Goal: Task Accomplishment & Management: Complete application form

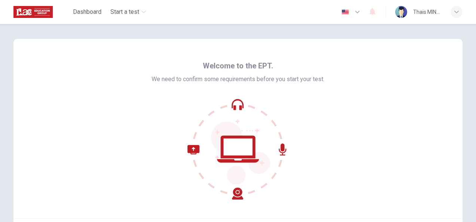
scroll to position [75, 0]
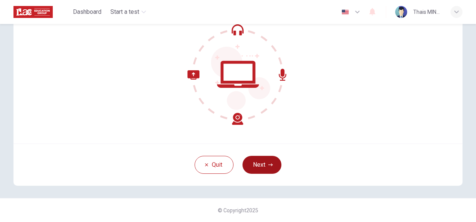
click at [271, 162] on button "Next" at bounding box center [262, 165] width 39 height 18
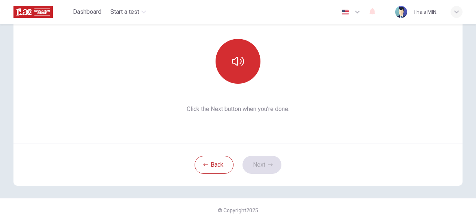
click at [239, 68] on button "button" at bounding box center [238, 61] width 45 height 45
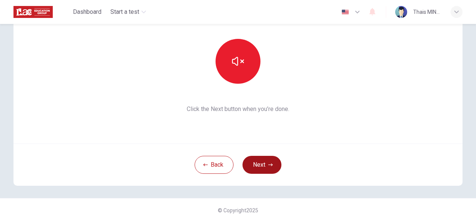
click at [262, 172] on button "Next" at bounding box center [262, 165] width 39 height 18
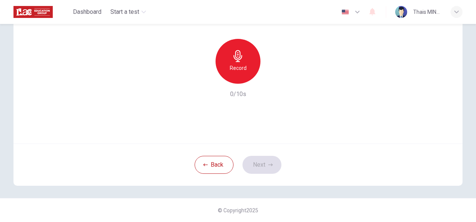
click at [247, 68] on div "Record" at bounding box center [238, 61] width 45 height 45
click at [271, 74] on icon "button" at bounding box center [272, 77] width 7 height 7
click at [257, 165] on button "Next" at bounding box center [262, 165] width 39 height 18
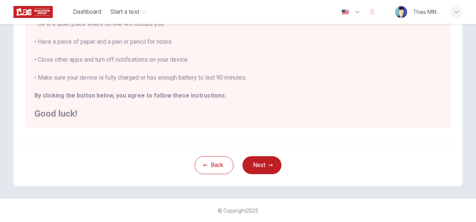
scroll to position [133, 0]
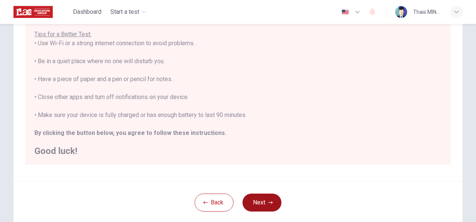
click at [267, 206] on button "Next" at bounding box center [262, 203] width 39 height 18
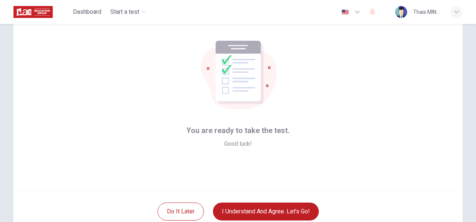
scroll to position [75, 0]
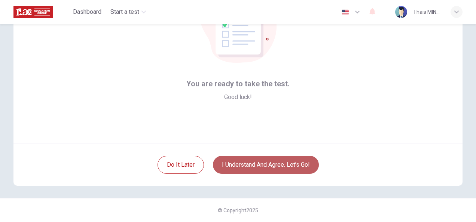
click at [272, 169] on button "I understand and agree. Let’s go!" at bounding box center [266, 165] width 106 height 18
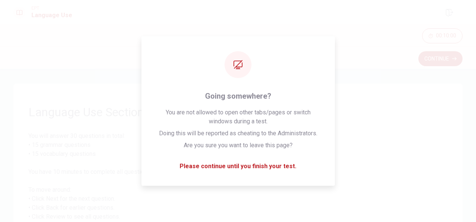
click at [276, 164] on span "You will answer 30 questions in total: • 15 grammar questions • 15 vocabulary q…" at bounding box center [237, 204] width 419 height 144
click at [352, 169] on span "You will answer 30 questions in total: • 15 grammar questions • 15 vocabulary q…" at bounding box center [237, 204] width 419 height 144
click at [373, 168] on span "You will answer 30 questions in total: • 15 grammar questions • 15 vocabulary q…" at bounding box center [237, 204] width 419 height 144
click at [261, 167] on span "You will answer 30 questions in total: • 15 grammar questions • 15 vocabulary q…" at bounding box center [237, 204] width 419 height 144
click at [367, 166] on span "You will answer 30 questions in total: • 15 grammar questions • 15 vocabulary q…" at bounding box center [237, 204] width 419 height 144
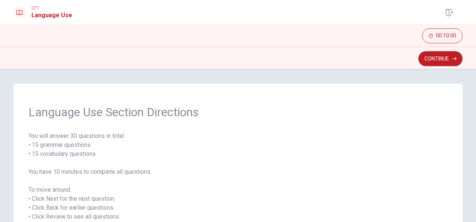
click at [201, 91] on div "Language Use Section Directions You will answer 30 questions in total: • 15 gra…" at bounding box center [237, 190] width 449 height 213
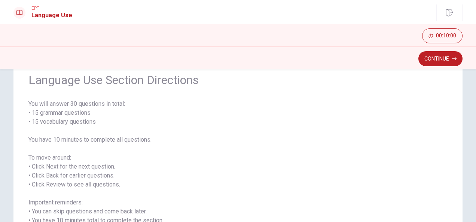
scroll to position [113, 0]
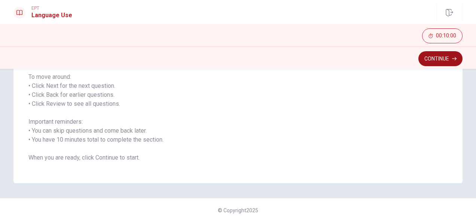
click at [433, 57] on button "Continue" at bounding box center [441, 58] width 44 height 15
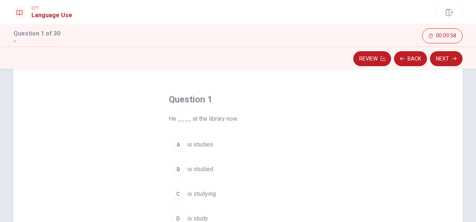
scroll to position [37, 0]
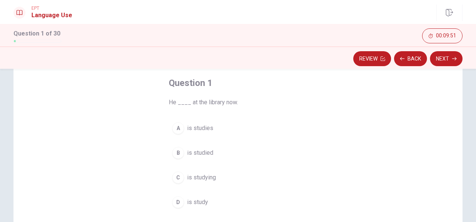
click at [175, 179] on div "C" at bounding box center [178, 178] width 12 height 12
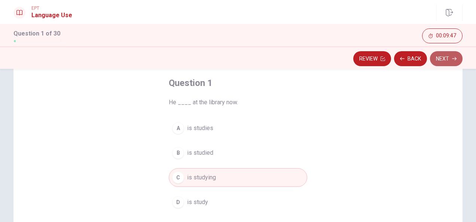
click at [444, 60] on button "Next" at bounding box center [446, 58] width 33 height 15
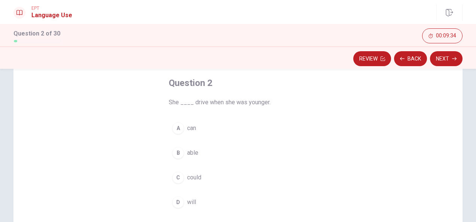
click at [182, 128] on div "A" at bounding box center [178, 128] width 12 height 12
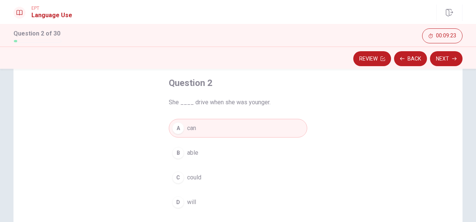
click at [189, 176] on span "could" at bounding box center [194, 177] width 14 height 9
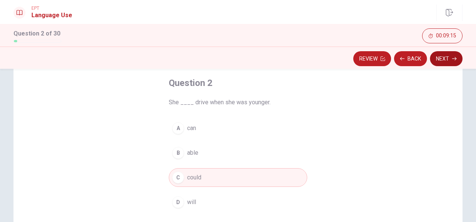
click at [449, 59] on button "Next" at bounding box center [446, 58] width 33 height 15
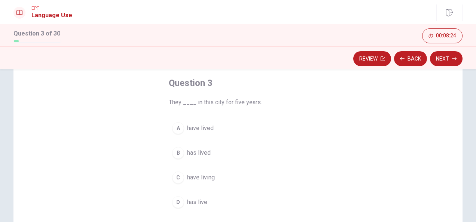
click at [204, 129] on span "have lived" at bounding box center [200, 128] width 27 height 9
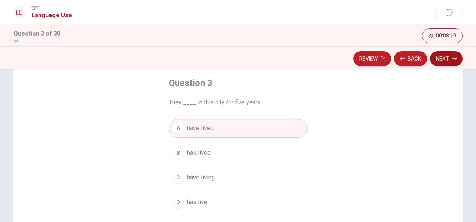
click at [441, 61] on button "Next" at bounding box center [446, 58] width 33 height 15
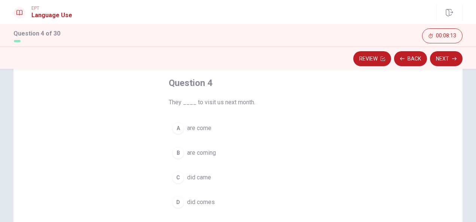
click at [208, 152] on span "are coming" at bounding box center [201, 153] width 29 height 9
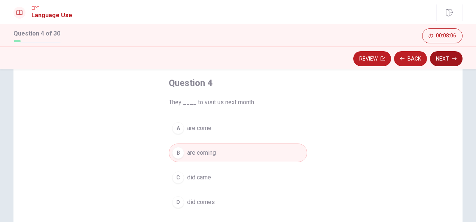
click at [448, 60] on button "Next" at bounding box center [446, 58] width 33 height 15
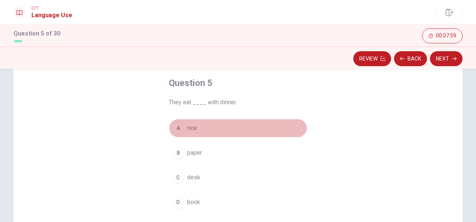
click at [189, 128] on span "rice" at bounding box center [192, 128] width 10 height 9
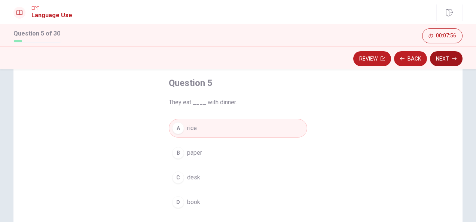
click at [449, 61] on button "Next" at bounding box center [446, 58] width 33 height 15
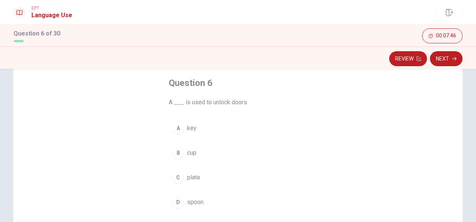
click at [189, 127] on span "key" at bounding box center [191, 128] width 9 height 9
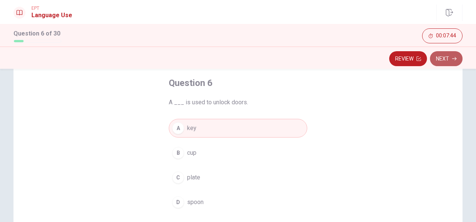
click at [440, 57] on button "Next" at bounding box center [446, 58] width 33 height 15
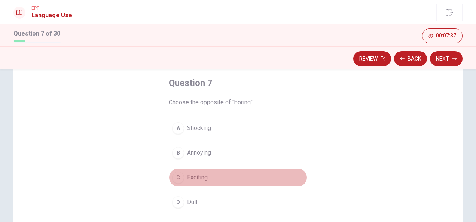
click at [194, 176] on span "Exciting" at bounding box center [197, 177] width 21 height 9
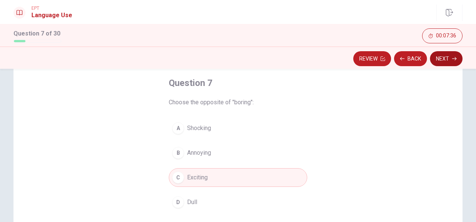
click at [445, 62] on button "Next" at bounding box center [446, 58] width 33 height 15
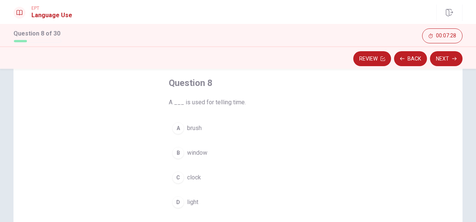
click at [191, 177] on span "clock" at bounding box center [194, 177] width 14 height 9
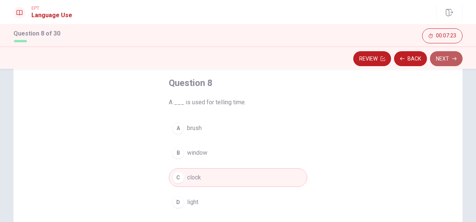
click at [452, 59] on button "Next" at bounding box center [446, 58] width 33 height 15
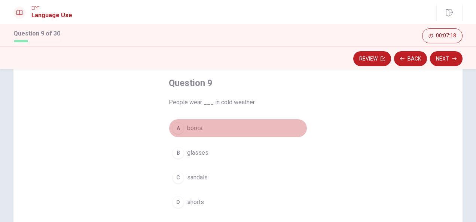
click at [195, 130] on span "boots" at bounding box center [194, 128] width 15 height 9
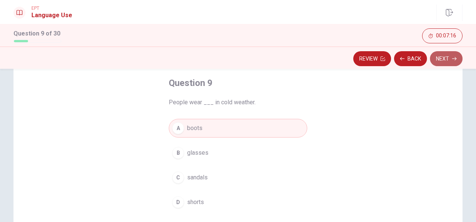
click at [443, 59] on button "Next" at bounding box center [446, 58] width 33 height 15
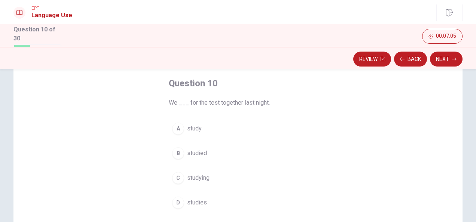
click at [195, 151] on span "studied" at bounding box center [197, 153] width 20 height 9
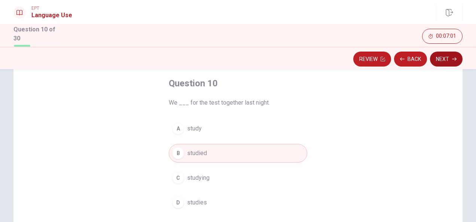
click at [445, 59] on button "Next" at bounding box center [446, 59] width 33 height 15
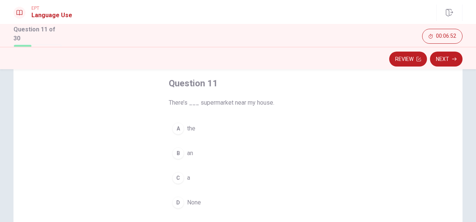
click at [176, 175] on div "C" at bounding box center [178, 178] width 12 height 12
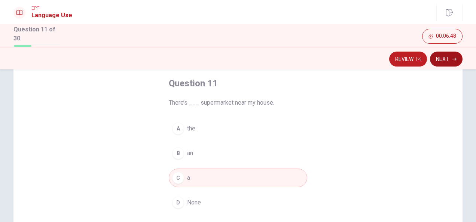
click at [450, 60] on button "Next" at bounding box center [446, 59] width 33 height 15
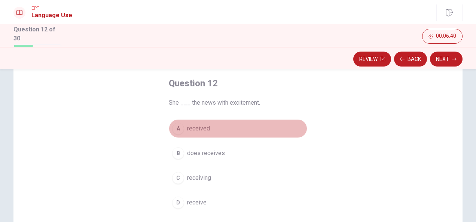
click at [201, 131] on span "received" at bounding box center [198, 128] width 23 height 9
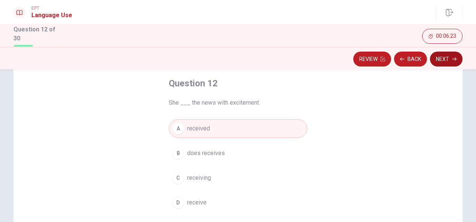
click at [448, 62] on button "Next" at bounding box center [446, 59] width 33 height 15
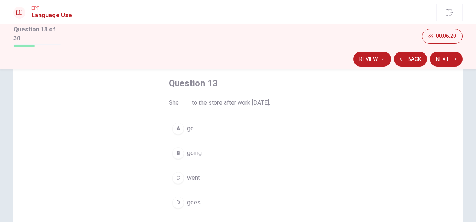
click at [196, 201] on span "goes" at bounding box center [193, 202] width 13 height 9
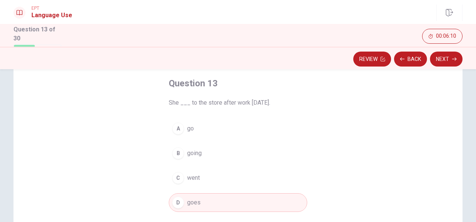
click at [178, 176] on div "C" at bounding box center [178, 178] width 12 height 12
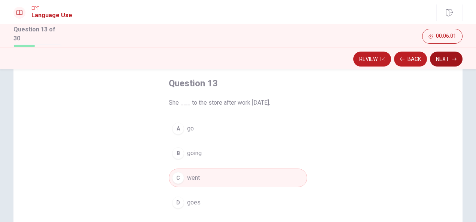
click at [443, 60] on button "Next" at bounding box center [446, 59] width 33 height 15
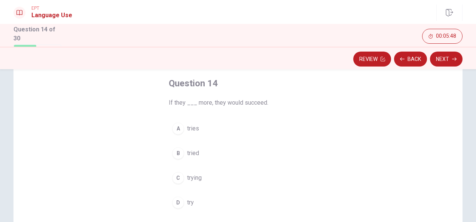
click at [191, 204] on span "try" at bounding box center [190, 202] width 7 height 9
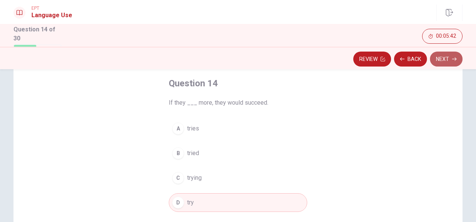
click at [452, 60] on icon "button" at bounding box center [454, 59] width 4 height 4
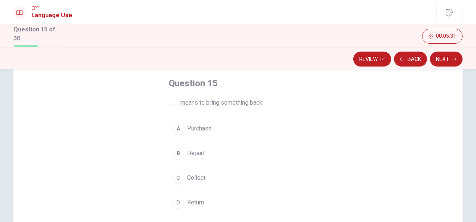
click at [178, 201] on div "D" at bounding box center [178, 203] width 12 height 12
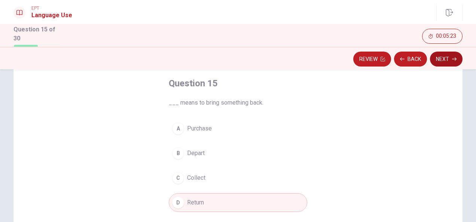
click at [449, 57] on button "Next" at bounding box center [446, 59] width 33 height 15
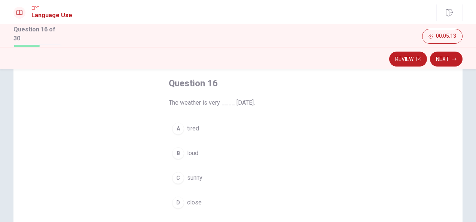
click at [201, 174] on span "sunny" at bounding box center [194, 178] width 15 height 9
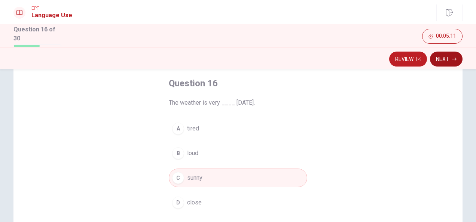
click at [446, 61] on button "Next" at bounding box center [446, 59] width 33 height 15
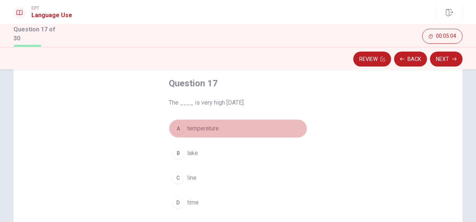
click at [197, 127] on span "temperature" at bounding box center [203, 128] width 32 height 9
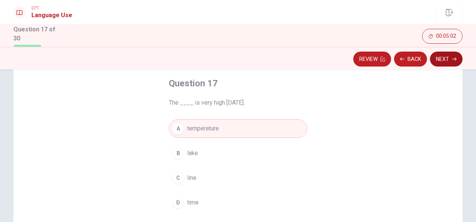
click at [449, 57] on button "Next" at bounding box center [446, 59] width 33 height 15
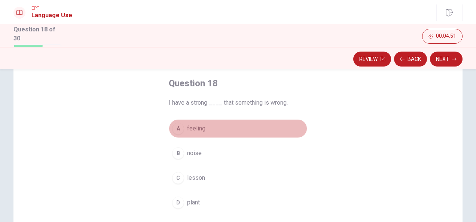
click at [199, 129] on span "feeling" at bounding box center [196, 128] width 18 height 9
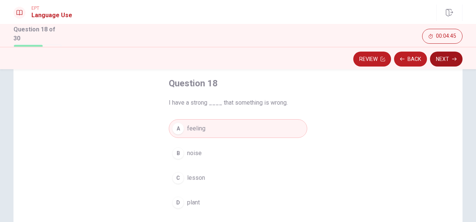
click at [452, 57] on button "Next" at bounding box center [446, 59] width 33 height 15
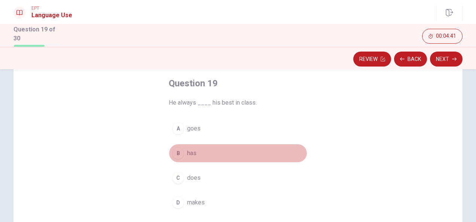
click at [193, 152] on span "has" at bounding box center [191, 153] width 9 height 9
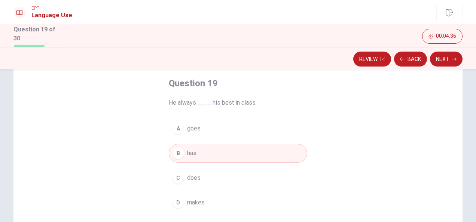
click at [197, 197] on button "D makes" at bounding box center [238, 203] width 139 height 19
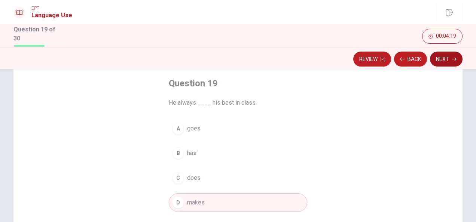
click at [447, 61] on button "Next" at bounding box center [446, 59] width 33 height 15
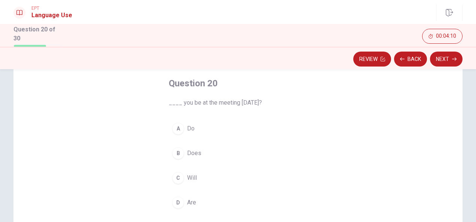
click at [192, 177] on span "Will" at bounding box center [192, 178] width 10 height 9
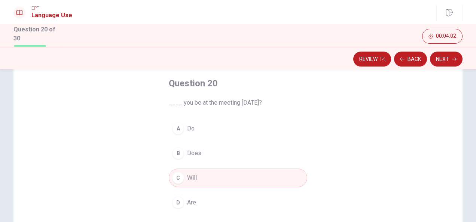
click at [451, 60] on button "Next" at bounding box center [446, 59] width 33 height 15
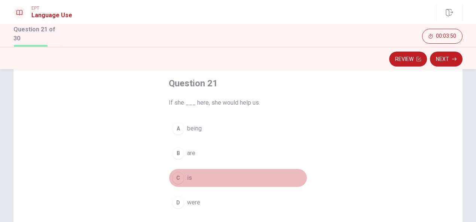
click at [175, 177] on div "C" at bounding box center [178, 178] width 12 height 12
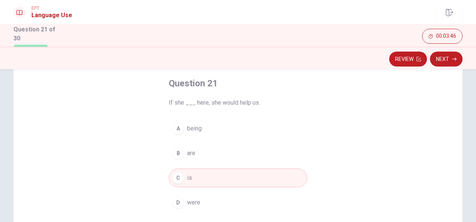
click at [180, 128] on div "A" at bounding box center [178, 129] width 12 height 12
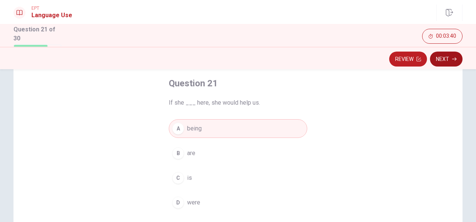
click at [451, 58] on button "Next" at bounding box center [446, 59] width 33 height 15
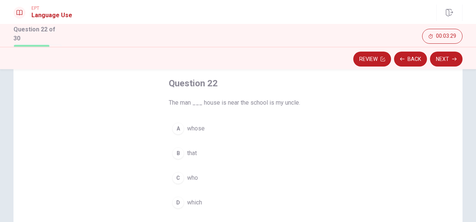
click at [187, 175] on span "who" at bounding box center [192, 178] width 11 height 9
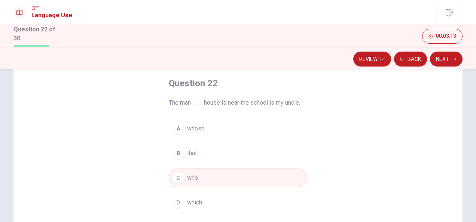
click at [199, 153] on button "B that" at bounding box center [238, 153] width 139 height 19
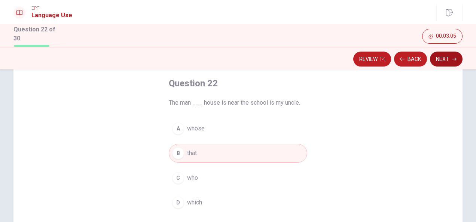
click at [444, 57] on button "Next" at bounding box center [446, 59] width 33 height 15
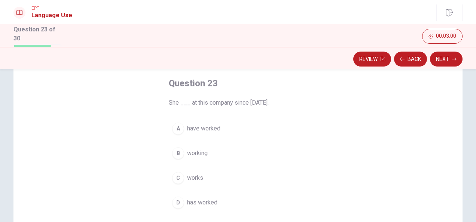
click at [198, 152] on span "working" at bounding box center [197, 153] width 21 height 9
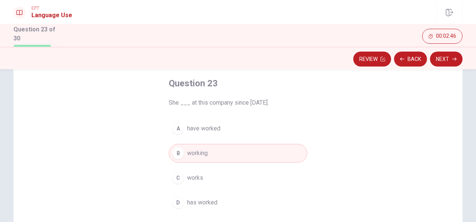
click at [196, 178] on span "works" at bounding box center [195, 178] width 16 height 9
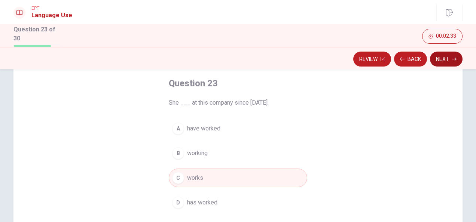
click at [444, 58] on button "Next" at bounding box center [446, 59] width 33 height 15
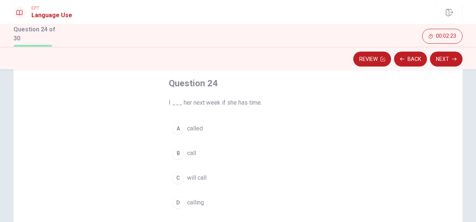
click at [198, 176] on span "will call" at bounding box center [196, 178] width 19 height 9
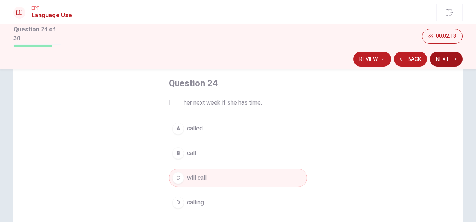
click at [449, 60] on button "Next" at bounding box center [446, 59] width 33 height 15
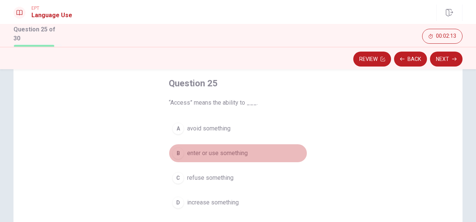
click at [234, 152] on span "enter or use something" at bounding box center [217, 153] width 61 height 9
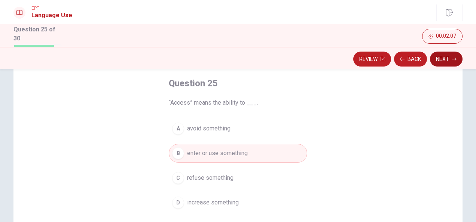
click at [449, 60] on button "Next" at bounding box center [446, 59] width 33 height 15
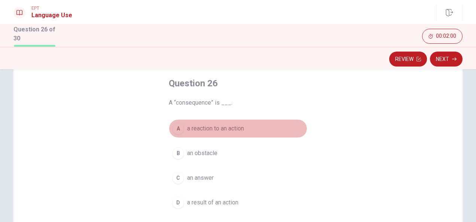
click at [233, 127] on span "a reaction to an action" at bounding box center [215, 128] width 57 height 9
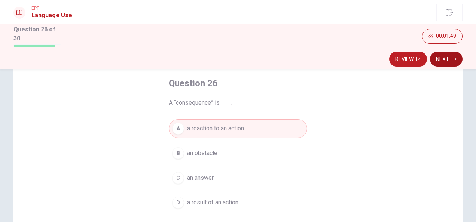
click at [453, 61] on icon "button" at bounding box center [454, 59] width 4 height 4
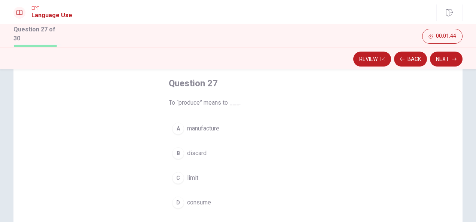
click at [196, 128] on span "manufacture" at bounding box center [203, 128] width 32 height 9
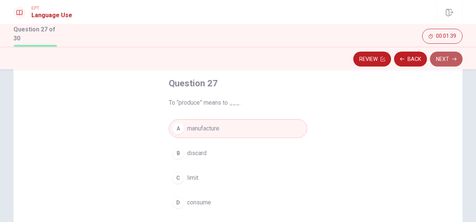
click at [451, 61] on button "Next" at bounding box center [446, 59] width 33 height 15
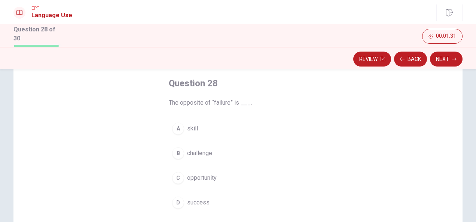
click at [205, 201] on span "success" at bounding box center [198, 202] width 22 height 9
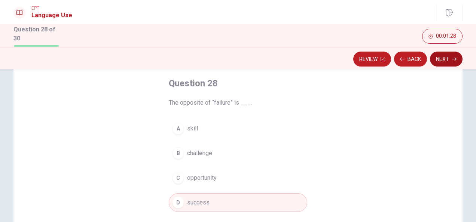
click at [449, 57] on button "Next" at bounding box center [446, 59] width 33 height 15
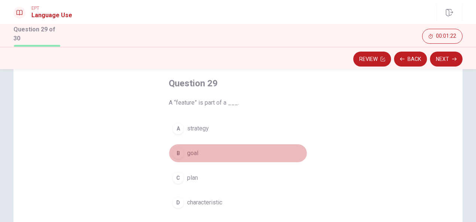
click at [192, 153] on span "goal" at bounding box center [192, 153] width 11 height 9
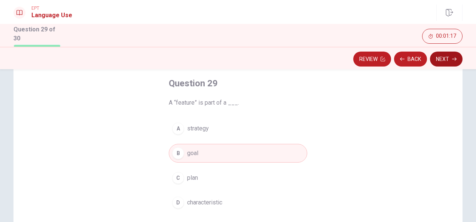
click at [448, 60] on button "Next" at bounding box center [446, 59] width 33 height 15
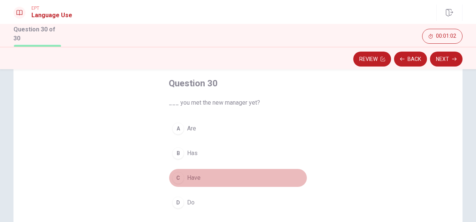
click at [192, 177] on span "Have" at bounding box center [193, 178] width 13 height 9
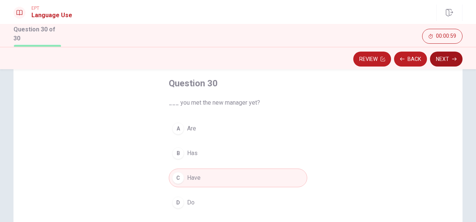
click at [447, 59] on button "Next" at bounding box center [446, 59] width 33 height 15
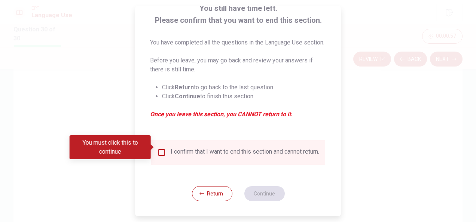
scroll to position [66, 0]
click at [160, 148] on input "You must click this to continue" at bounding box center [161, 152] width 9 height 9
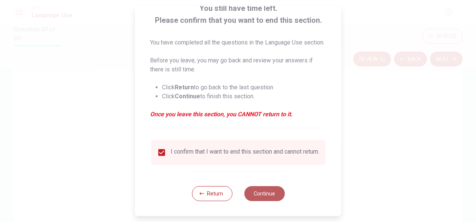
click at [261, 195] on button "Continue" at bounding box center [264, 193] width 40 height 15
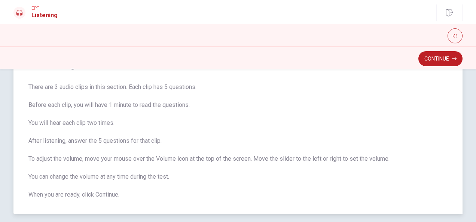
scroll to position [0, 0]
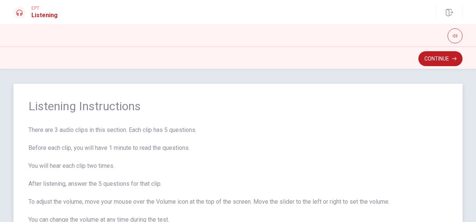
drag, startPoint x: 146, startPoint y: 129, endPoint x: 184, endPoint y: 129, distance: 37.4
click at [184, 129] on span "There are 3 audio clips in this section. Each clip has 5 questions. Before each…" at bounding box center [237, 184] width 419 height 117
click at [173, 147] on span "There are 3 audio clips in this section. Each clip has 5 questions. Before each…" at bounding box center [237, 184] width 419 height 117
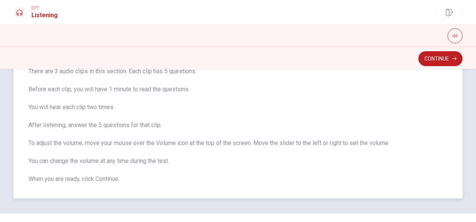
scroll to position [37, 0]
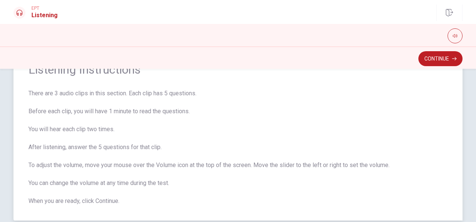
drag, startPoint x: 73, startPoint y: 148, endPoint x: 118, endPoint y: 148, distance: 45.3
click at [118, 148] on span "There are 3 audio clips in this section. Each clip has 5 questions. Before each…" at bounding box center [237, 147] width 419 height 117
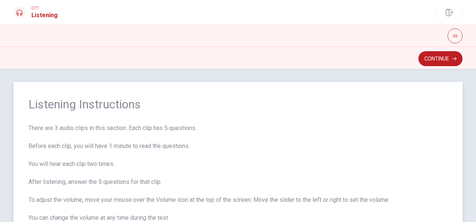
scroll to position [0, 0]
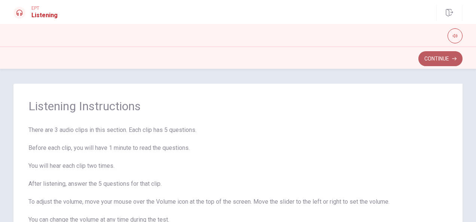
click at [440, 57] on button "Continue" at bounding box center [441, 58] width 44 height 15
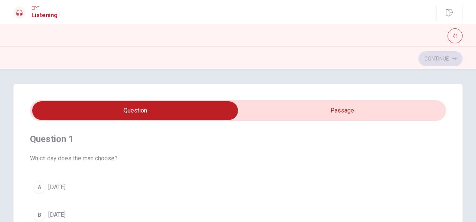
type input "3"
click at [343, 115] on input "checkbox" at bounding box center [135, 110] width 625 height 19
checkbox input "true"
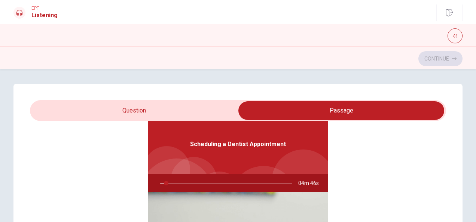
type input "5"
click at [160, 113] on input "checkbox" at bounding box center [341, 110] width 625 height 19
checkbox input "false"
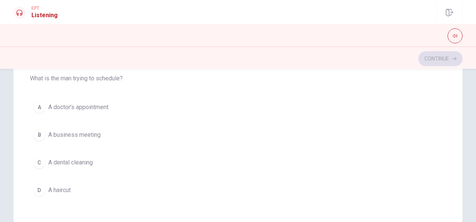
scroll to position [201, 0]
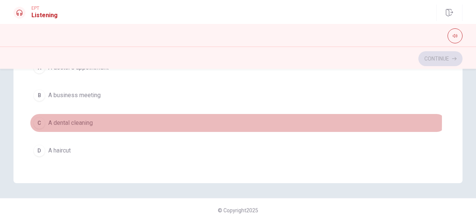
click at [44, 116] on button "C A dental cleaning" at bounding box center [238, 123] width 416 height 19
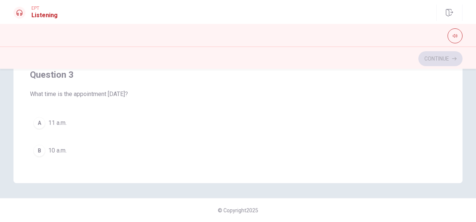
scroll to position [227, 0]
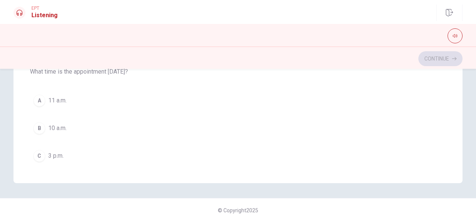
click at [41, 154] on div "C" at bounding box center [39, 156] width 12 height 12
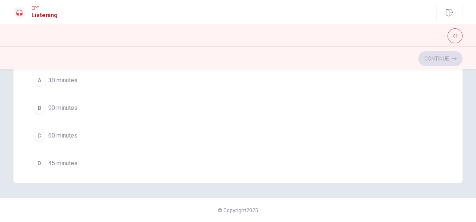
scroll to position [77, 0]
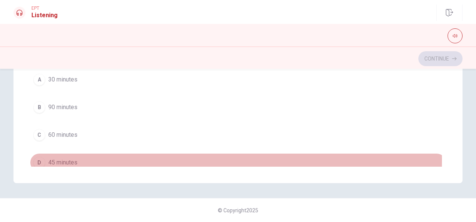
click at [38, 158] on div "D" at bounding box center [39, 163] width 12 height 12
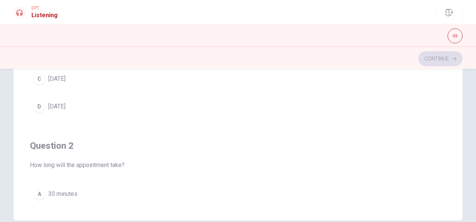
scroll to position [127, 0]
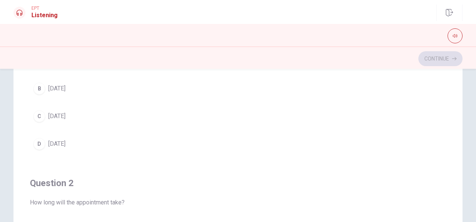
click at [39, 142] on div "D" at bounding box center [39, 144] width 12 height 12
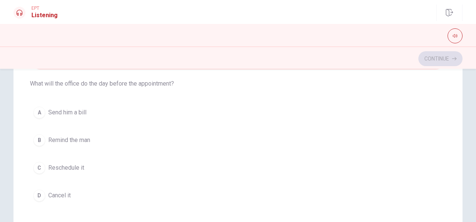
scroll to position [524, 0]
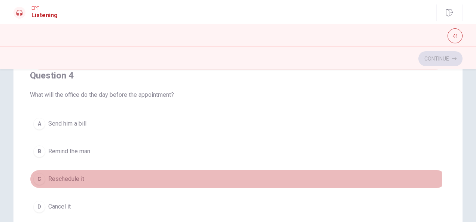
click at [41, 176] on div "C" at bounding box center [39, 179] width 12 height 12
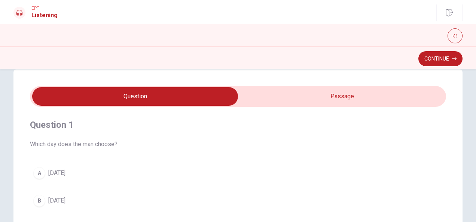
scroll to position [5, 0]
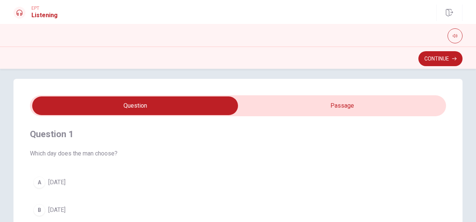
type input "44"
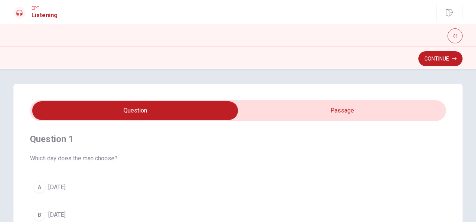
click at [339, 109] on input "checkbox" at bounding box center [135, 110] width 625 height 19
checkbox input "true"
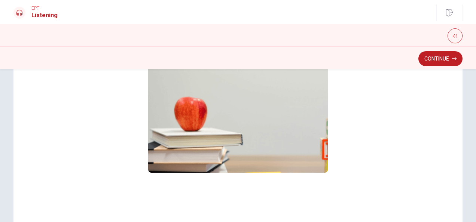
scroll to position [187, 0]
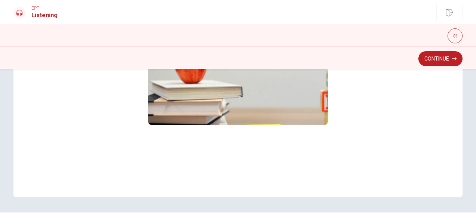
click at [248, 122] on img at bounding box center [238, 65] width 180 height 120
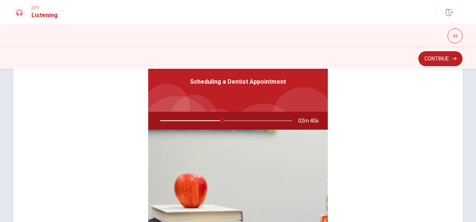
scroll to position [37, 0]
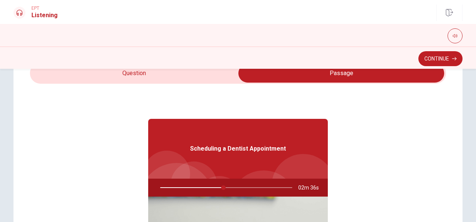
drag, startPoint x: 220, startPoint y: 188, endPoint x: 229, endPoint y: 188, distance: 9.0
click at [229, 188] on div at bounding box center [224, 188] width 147 height 18
type input "50"
click at [147, 78] on input "checkbox" at bounding box center [341, 73] width 625 height 19
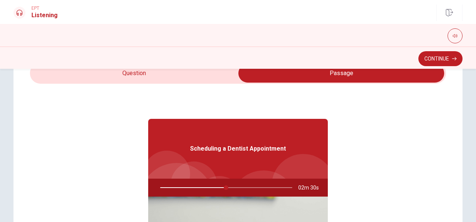
checkbox input "false"
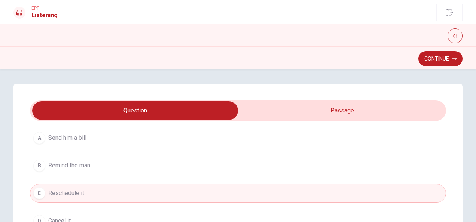
scroll to position [601, 0]
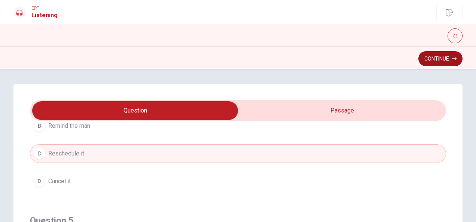
click at [443, 60] on button "Continue" at bounding box center [441, 58] width 44 height 15
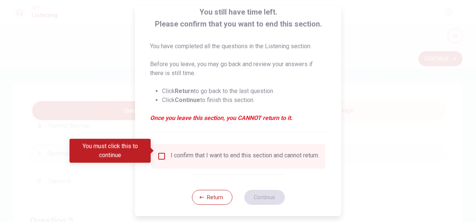
scroll to position [57, 0]
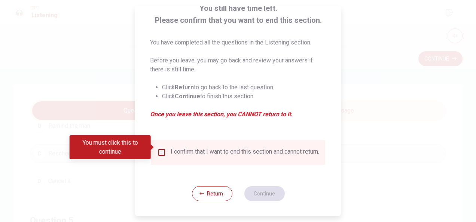
click at [163, 148] on input "You must click this to continue" at bounding box center [161, 152] width 9 height 9
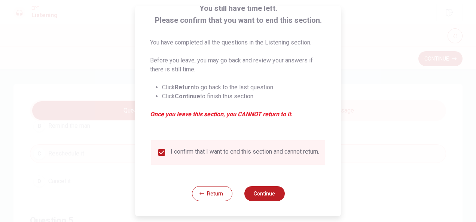
click at [350, 103] on div at bounding box center [238, 111] width 476 height 222
click at [210, 194] on button "Return" at bounding box center [212, 193] width 40 height 15
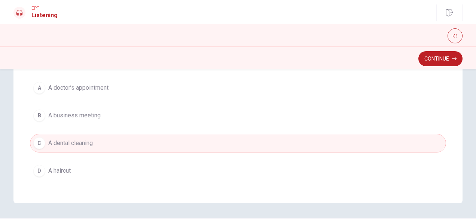
scroll to position [201, 0]
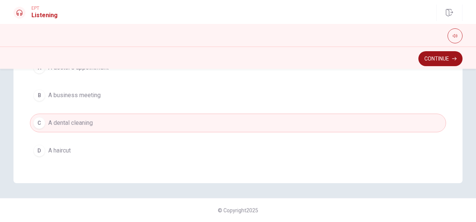
click at [423, 62] on button "Continue" at bounding box center [441, 58] width 44 height 15
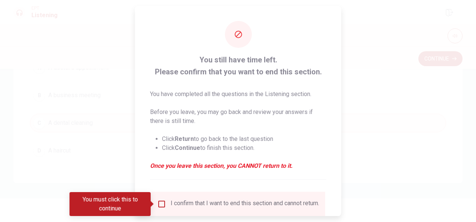
click at [158, 205] on input "You must click this to continue" at bounding box center [161, 204] width 9 height 9
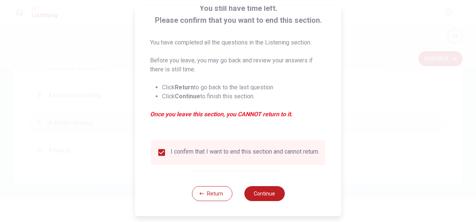
scroll to position [57, 0]
click at [257, 191] on button "Continue" at bounding box center [264, 193] width 40 height 15
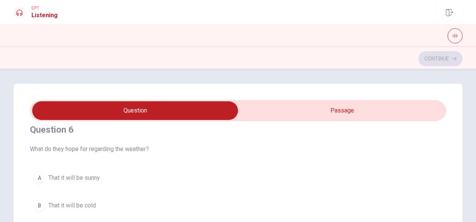
scroll to position [0, 0]
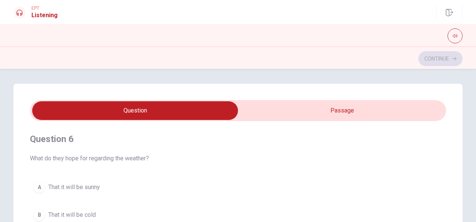
type input "2"
click at [307, 119] on input "checkbox" at bounding box center [135, 110] width 625 height 19
checkbox input "true"
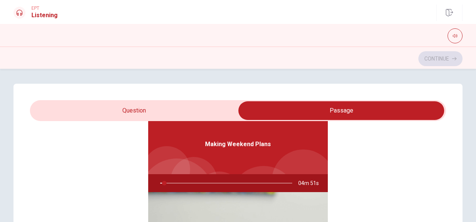
type input "3"
click at [149, 112] on input "checkbox" at bounding box center [341, 110] width 625 height 19
checkbox input "false"
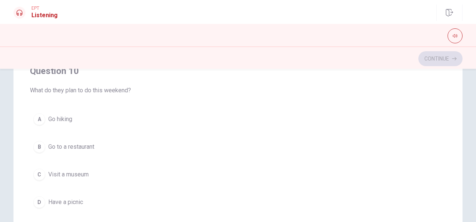
scroll to position [187, 0]
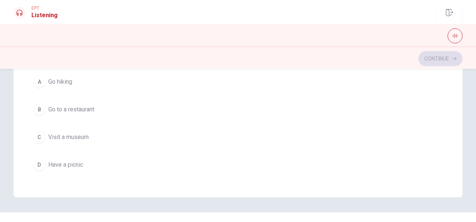
click at [41, 159] on div "D" at bounding box center [39, 165] width 12 height 12
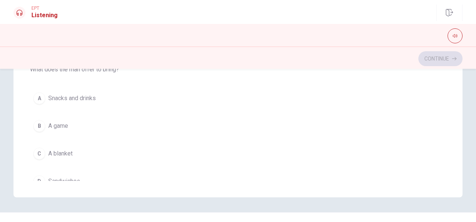
scroll to position [452, 0]
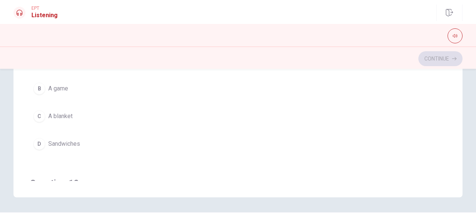
click at [58, 112] on span "A blanket" at bounding box center [60, 116] width 24 height 9
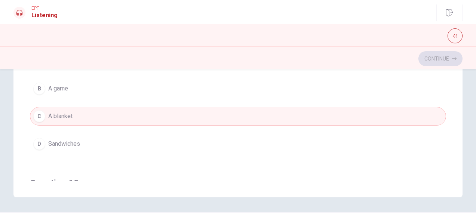
click at [70, 140] on span "Sandwiches" at bounding box center [64, 144] width 32 height 9
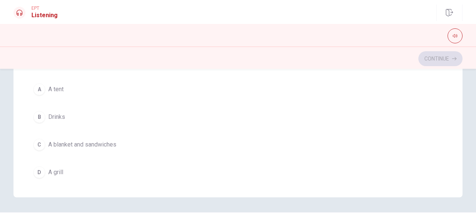
scroll to position [77, 0]
click at [101, 146] on span "A blanket and sandwiches" at bounding box center [82, 149] width 68 height 9
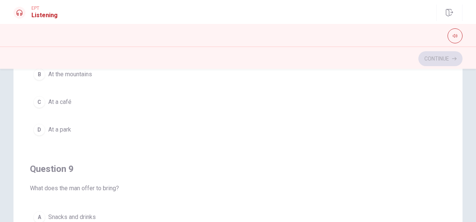
scroll to position [449, 0]
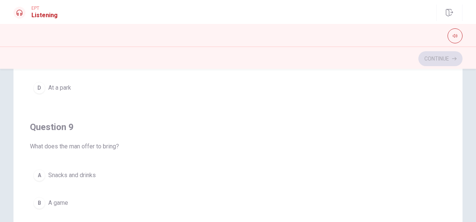
click at [82, 171] on span "Snacks and drinks" at bounding box center [72, 175] width 48 height 9
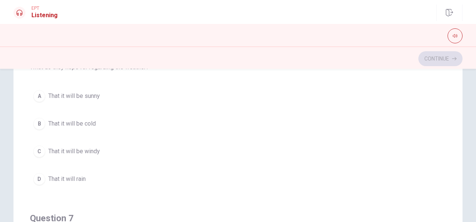
scroll to position [75, 0]
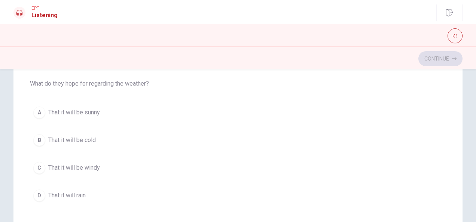
click at [91, 119] on button "A That it will be sunny" at bounding box center [238, 112] width 416 height 19
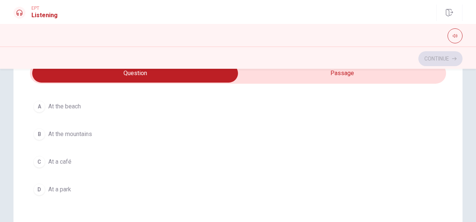
scroll to position [374, 0]
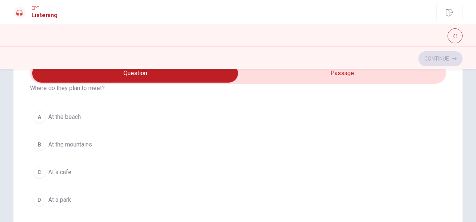
click at [36, 197] on div "D" at bounding box center [39, 200] width 12 height 12
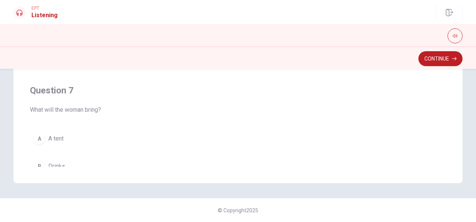
scroll to position [2, 0]
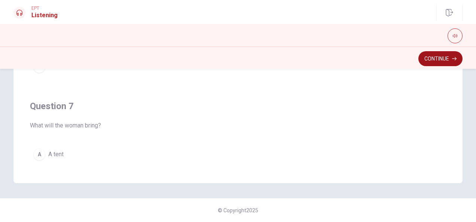
click at [446, 57] on button "Continue" at bounding box center [441, 58] width 44 height 15
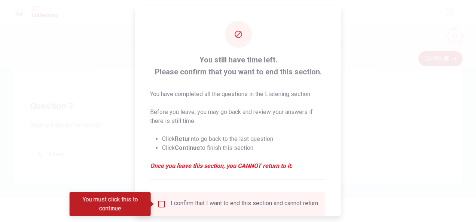
click at [164, 203] on input "You must click this to continue" at bounding box center [161, 204] width 9 height 9
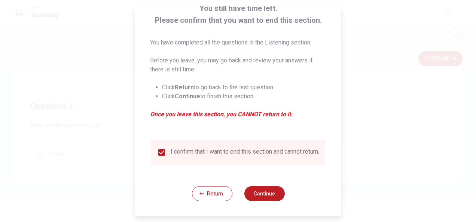
scroll to position [57, 0]
click at [275, 198] on button "Continue" at bounding box center [264, 193] width 40 height 15
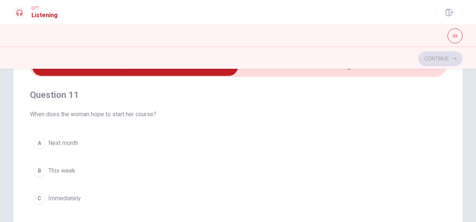
scroll to position [37, 0]
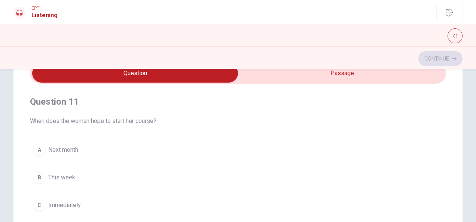
type input "23"
click at [357, 75] on input "checkbox" at bounding box center [135, 73] width 625 height 19
checkbox input "true"
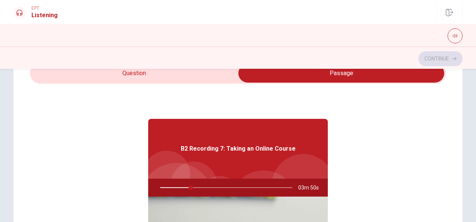
type input "24"
click at [194, 78] on input "checkbox" at bounding box center [341, 73] width 625 height 19
checkbox input "false"
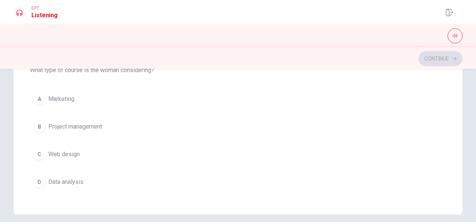
scroll to position [187, 0]
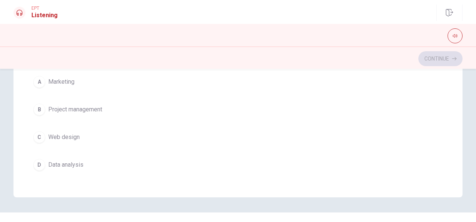
click at [46, 162] on button "D Data analysis" at bounding box center [238, 165] width 416 height 19
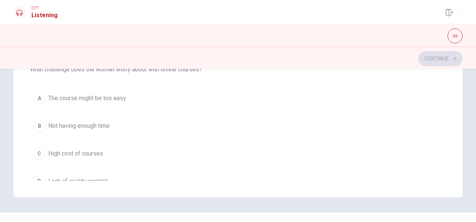
scroll to position [377, 0]
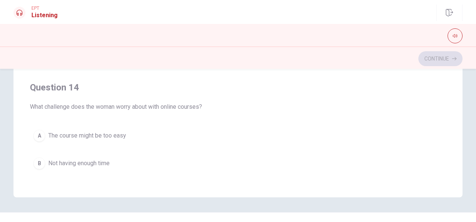
click at [39, 158] on div "B" at bounding box center [39, 164] width 12 height 12
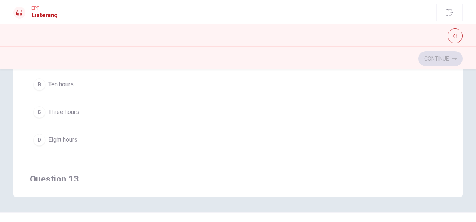
scroll to position [77, 0]
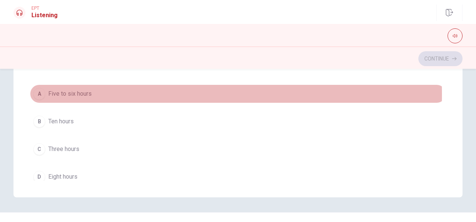
click at [69, 93] on span "Five to six hours" at bounding box center [69, 94] width 43 height 9
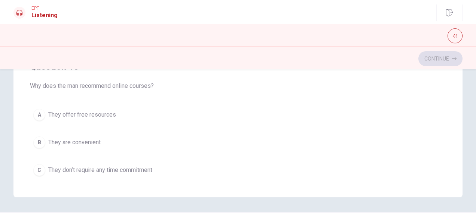
scroll to position [264, 0]
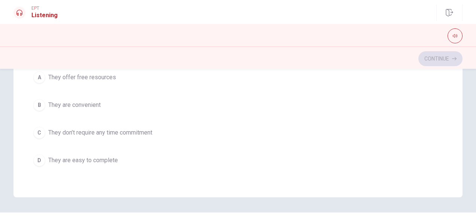
click at [78, 104] on span "They are convenient" at bounding box center [74, 105] width 52 height 9
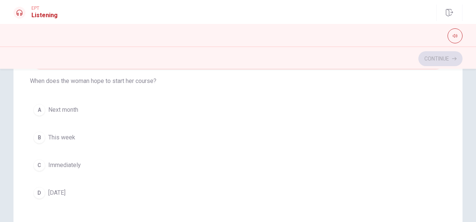
scroll to position [37, 0]
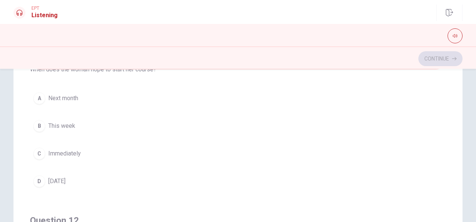
click at [43, 98] on button "A Next month" at bounding box center [238, 98] width 416 height 19
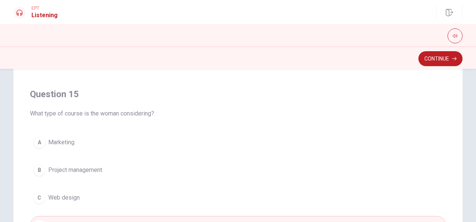
scroll to position [201, 0]
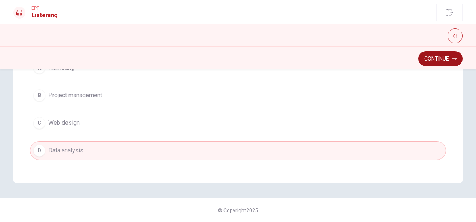
click at [435, 60] on button "Continue" at bounding box center [441, 58] width 44 height 15
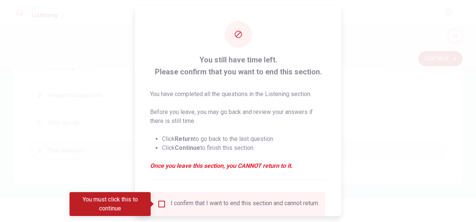
click at [162, 200] on input "You must click this to continue" at bounding box center [161, 204] width 9 height 9
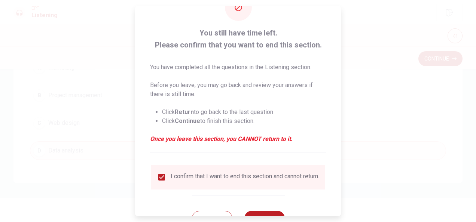
scroll to position [57, 0]
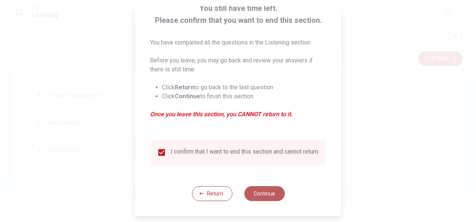
click at [269, 193] on button "Continue" at bounding box center [264, 193] width 40 height 15
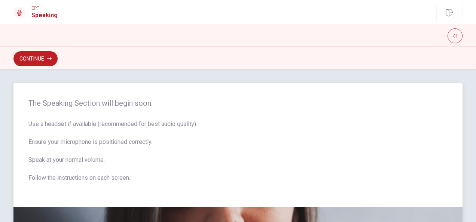
scroll to position [0, 0]
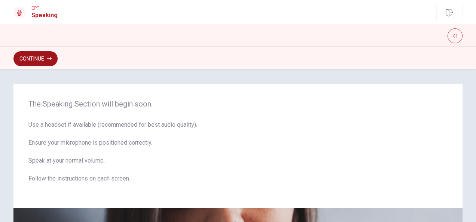
click at [46, 55] on button "Continue" at bounding box center [35, 58] width 44 height 15
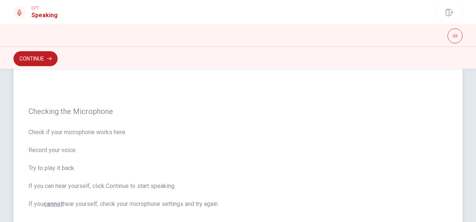
scroll to position [75, 0]
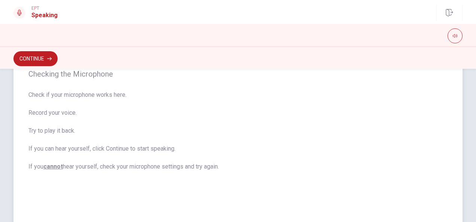
drag, startPoint x: 50, startPoint y: 149, endPoint x: 75, endPoint y: 149, distance: 24.3
click at [74, 149] on span "Check if your microphone works here. Record your voice. Try to play it back. If…" at bounding box center [237, 131] width 419 height 81
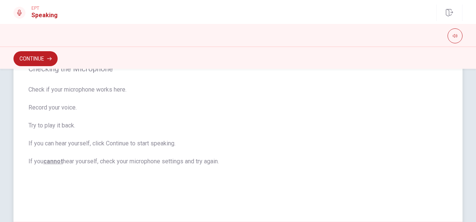
scroll to position [70, 0]
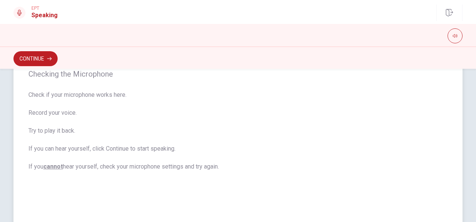
drag, startPoint x: 105, startPoint y: 168, endPoint x: 149, endPoint y: 168, distance: 44.2
click at [149, 168] on span "Check if your microphone works here. Record your voice. Try to play it back. If…" at bounding box center [237, 131] width 419 height 81
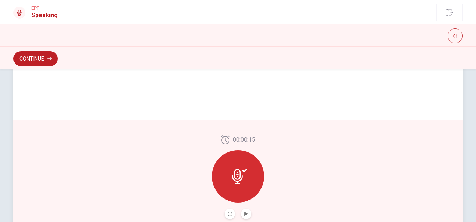
scroll to position [219, 0]
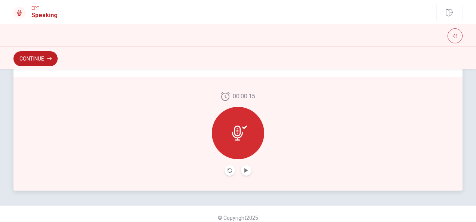
click at [239, 136] on icon at bounding box center [239, 133] width 15 height 15
click at [234, 133] on icon at bounding box center [239, 133] width 15 height 15
click at [235, 122] on div at bounding box center [238, 133] width 52 height 52
click at [246, 171] on icon "Play Audio" at bounding box center [246, 171] width 3 height 4
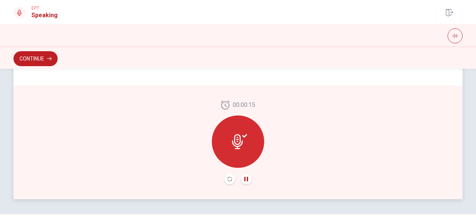
scroll to position [227, 0]
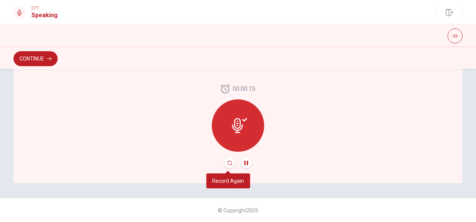
click at [228, 163] on icon "Record Again" at bounding box center [230, 163] width 4 height 4
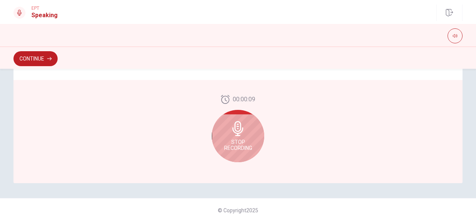
click at [251, 142] on div "Stop Recording" at bounding box center [238, 136] width 52 height 52
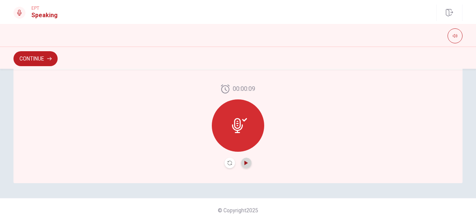
click at [245, 163] on icon "Play Audio" at bounding box center [246, 163] width 3 height 4
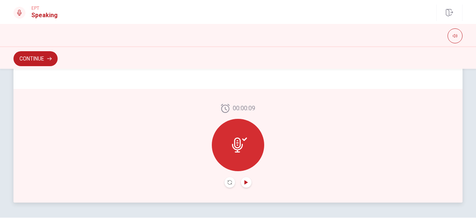
scroll to position [152, 0]
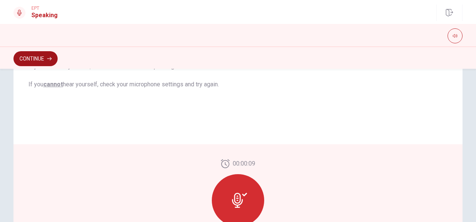
click at [39, 56] on button "Continue" at bounding box center [35, 58] width 44 height 15
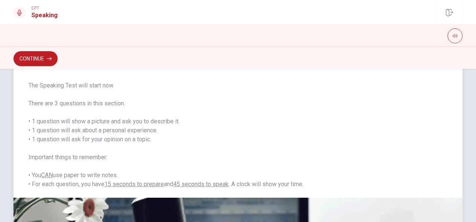
scroll to position [0, 0]
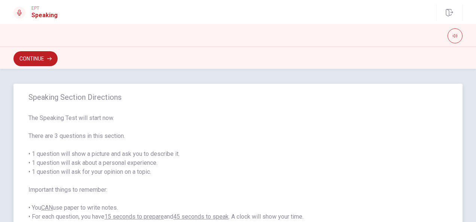
drag, startPoint x: 137, startPoint y: 154, endPoint x: 168, endPoint y: 154, distance: 31.1
click at [168, 154] on span "The Speaking Test will start now. There are 3 questions in this section. • 1 qu…" at bounding box center [237, 168] width 419 height 108
click at [32, 55] on button "Continue" at bounding box center [35, 58] width 44 height 15
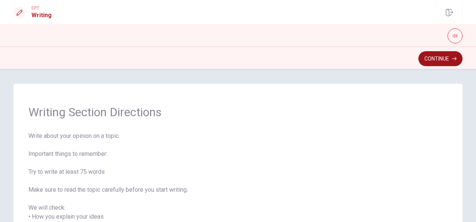
click at [435, 62] on button "Continue" at bounding box center [441, 58] width 44 height 15
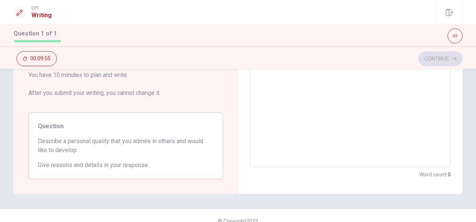
scroll to position [173, 0]
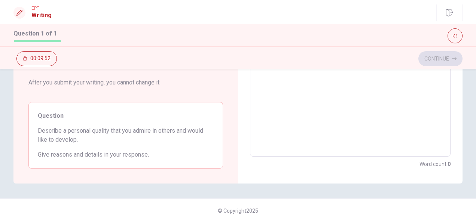
drag, startPoint x: 84, startPoint y: 131, endPoint x: 109, endPoint y: 130, distance: 24.4
click at [109, 130] on span "Describe a personal quality that you admire in others and would like to develop." at bounding box center [126, 136] width 176 height 18
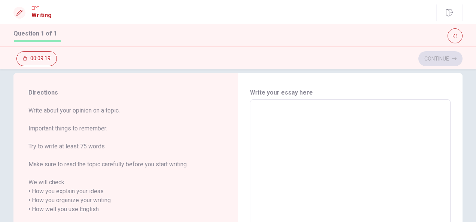
scroll to position [0, 0]
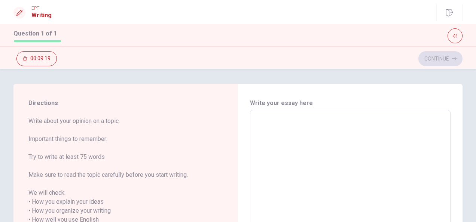
click at [354, 139] on textarea at bounding box center [350, 220] width 190 height 208
type textarea "I"
type textarea "x"
type textarea "I"
type textarea "x"
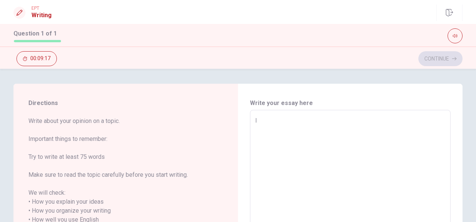
type textarea "I a"
type textarea "x"
type textarea "I ad"
type textarea "x"
type textarea "I adm"
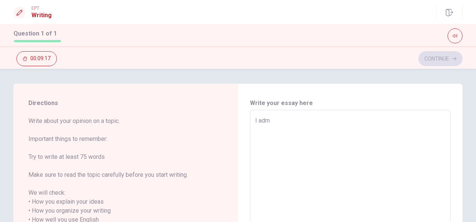
type textarea "x"
type textarea "I admi"
type textarea "x"
type textarea "I [PERSON_NAME]"
type textarea "x"
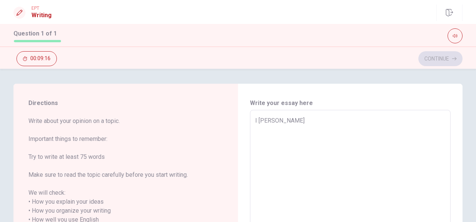
type textarea "I admire"
type textarea "x"
type textarea "I admire"
type textarea "x"
type textarea "I admire p"
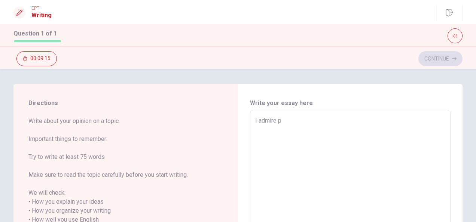
type textarea "x"
type textarea "I admire pe"
type textarea "x"
type textarea "I admire peo"
type textarea "x"
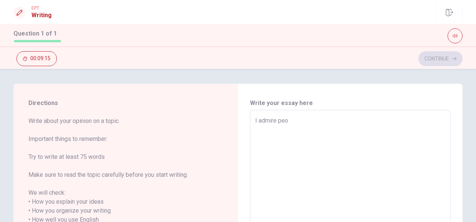
type textarea "I admire peop"
type textarea "x"
type textarea "I admire peope"
type textarea "x"
type textarea "I admire peop"
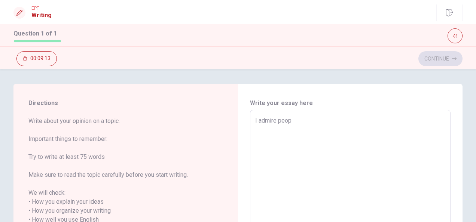
type textarea "x"
type textarea "I admire peopl"
type textarea "x"
type textarea "I admire people"
type textarea "x"
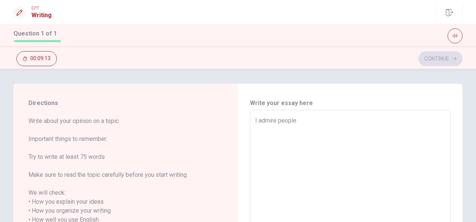
type textarea "I admire people"
type textarea "x"
type textarea "I admire people w"
type textarea "x"
type textarea "I admire people wh"
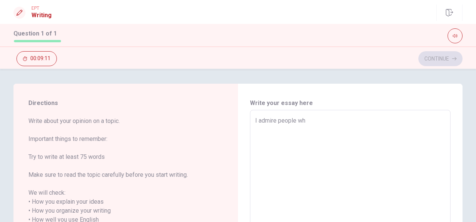
type textarea "x"
type textarea "I admire people who"
type textarea "x"
type textarea "I admire people who"
type textarea "x"
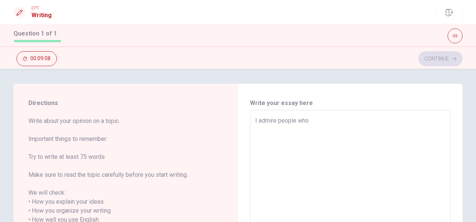
type textarea "I admire people who w"
type textarea "x"
type textarea "I admire people who wo"
type textarea "x"
type textarea "I admire people who wok"
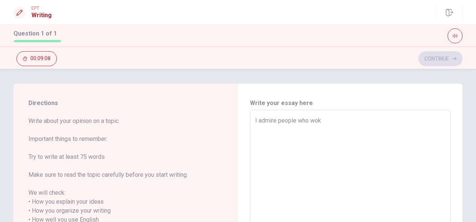
type textarea "x"
type textarea "I admire people who woks"
type textarea "x"
type textarea "I admire people who woks"
type textarea "x"
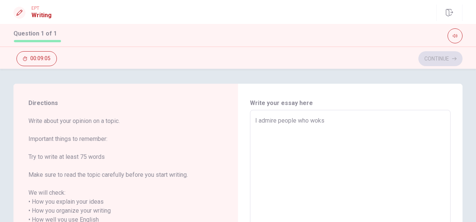
type textarea "I admire people who woks"
type textarea "x"
type textarea "I admire people who wok"
type textarea "x"
type textarea "I admire people who wo"
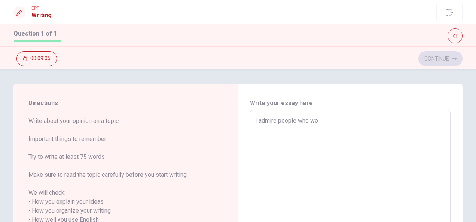
type textarea "x"
type textarea "I admire people who wor"
type textarea "x"
type textarea "I admire people who work"
type textarea "x"
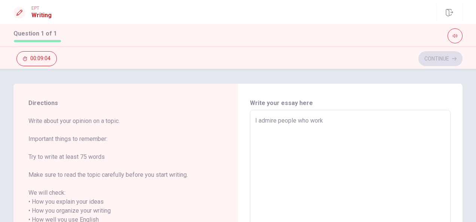
type textarea "I admire people who works"
type textarea "x"
type textarea "I admire people who works"
type textarea "x"
type textarea "I admire people who works i"
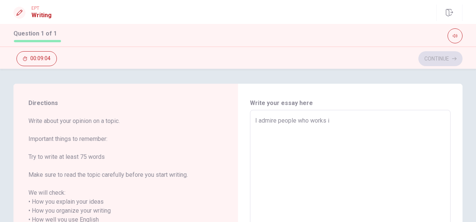
type textarea "x"
type textarea "I admire people who works in"
type textarea "x"
type textarea "I admire people who works in"
type textarea "x"
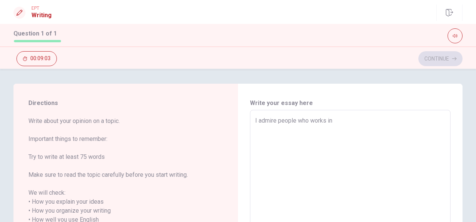
type textarea "I admire people who works in O"
type textarea "x"
type textarea "I admire people who works in On"
type textarea "x"
type textarea "I admire people who works in O"
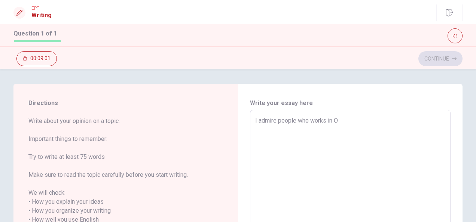
type textarea "x"
type textarea "I admire people who works in ON"
type textarea "x"
type textarea "I admire people who works in [GEOGRAPHIC_DATA]"
type textarea "x"
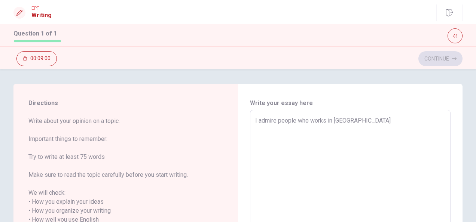
type textarea "I admire people who works in ON"
type textarea "x"
type textarea "I admire people who works in ONG"
type textarea "x"
type textarea "I admire people who works in [PERSON_NAME]'"
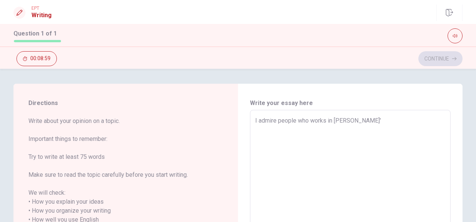
type textarea "x"
type textarea "I admire people who works in [PERSON_NAME]"
type textarea "x"
type textarea "I admire people who works in [PERSON_NAME]"
type textarea "x"
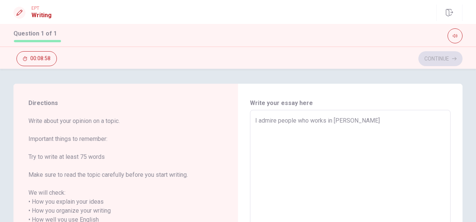
type textarea "I admire people who works in ONG's o"
type textarea "x"
type textarea "I admire people who works in ONG's or"
type textarea "x"
type textarea "I admire people who works in ONG's or"
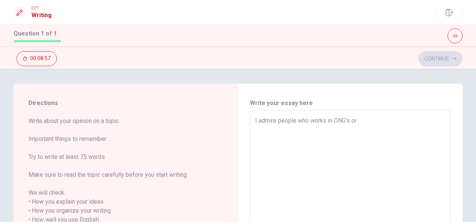
type textarea "x"
type textarea "I admire people who works in ONG's or t"
type textarea "x"
type textarea "I admire people who works in ONG's or tr"
type textarea "x"
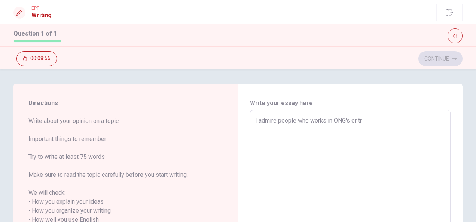
type textarea "I admire people who works in ONG's or try"
type textarea "x"
type textarea "I admire people who works in ONG's or try"
type textarea "x"
type textarea "I admire people who works in ONG's or try h"
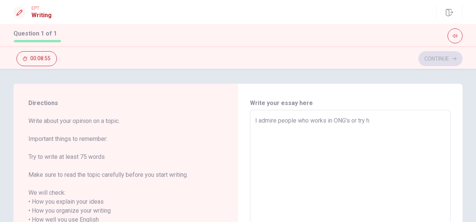
type textarea "x"
type textarea "I admire people who works in ONG's or try he"
type textarea "x"
type textarea "I admire people who works in ONG's or try hel"
type textarea "x"
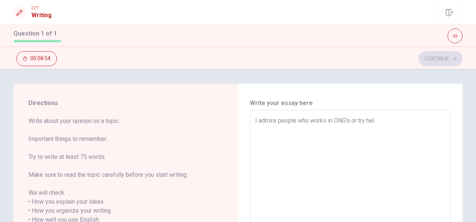
type textarea "I admire people who works in ONG's or try help"
type textarea "x"
type textarea "I admire people who works in ONG's or try help"
type textarea "x"
type textarea "I admire people who works in ONG's or try help t"
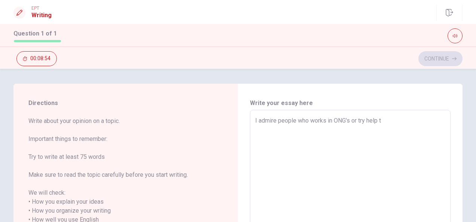
type textarea "x"
type textarea "I admire people who works in ONG's or try help th"
type textarea "x"
type textarea "I admire people who works in ONG's or try help the"
type textarea "x"
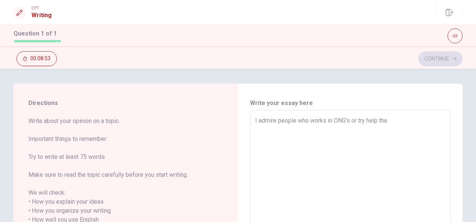
type textarea "I admire people who works in ONG's or try help they"
type textarea "x"
type textarea "I admire people who works in ONG's or try help they"
type textarea "x"
type textarea "I admire people who works in ONG's or try help they c"
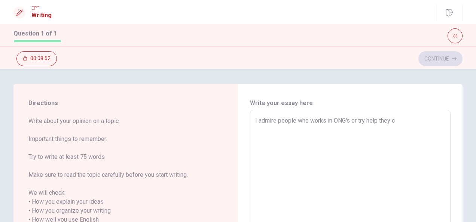
type textarea "x"
type textarea "I admire people who works in ONG's or try help they co"
type textarea "x"
type textarea "I admire people who works in ONG's or try help they com"
type textarea "x"
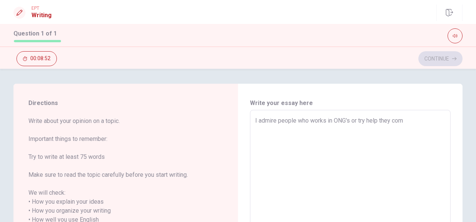
type textarea "I admire people who works in ONG's or try help they comm"
type textarea "x"
type textarea "I admire people who works in ONG's or try help they commu"
type textarea "x"
type textarea "I admire people who works in ONG's or try help they commun"
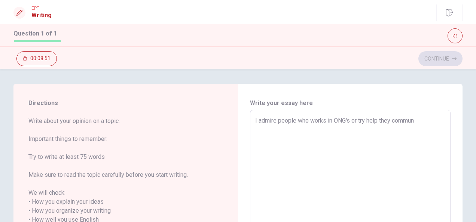
type textarea "x"
type textarea "I admire people who works in ONG's or try help they communi"
type textarea "x"
type textarea "I admire people who works in ONG's or try help they communit"
type textarea "x"
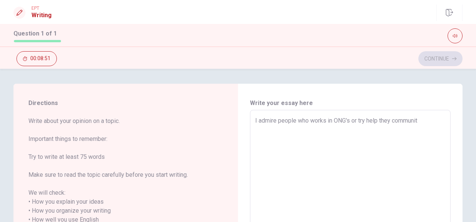
type textarea "I admire people who works in ONG's or try help they community"
type textarea "x"
type textarea "I admire people who works in ONG's or try help they community."
type textarea "x"
type textarea "I admire people who works in ONG's or try help they community."
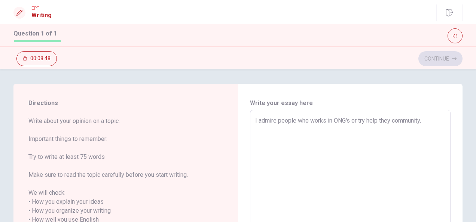
type textarea "x"
type textarea "I admire people who works in ONG's or try help they community. P"
type textarea "x"
type textarea "I admire people who works in ONG's or try help they community. Pe"
type textarea "x"
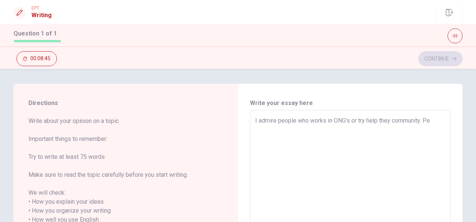
type textarea "I admire people who works in ONG's or try help they community. Peo"
type textarea "x"
type textarea "I admire people who works in ONG's or try help they community. Peop"
type textarea "x"
type textarea "I admire people who works in ONG's or try help they community. Peopl"
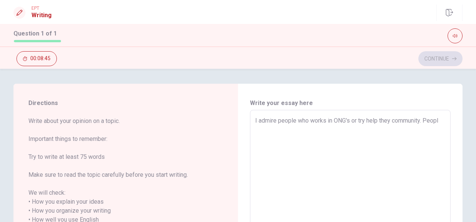
type textarea "x"
type textarea "I admire people who works in ONG's or try help they community. People"
type textarea "x"
type textarea "I admire people who works in ONG's or try help they community. People"
type textarea "x"
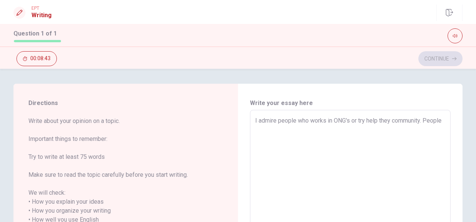
type textarea "I admire people who works in ONG's or try help they community. People w"
type textarea "x"
type textarea "I admire people who works in ONG's or try help they community. People wh"
type textarea "x"
type textarea "I admire people who works in ONG's or try help they community. People who"
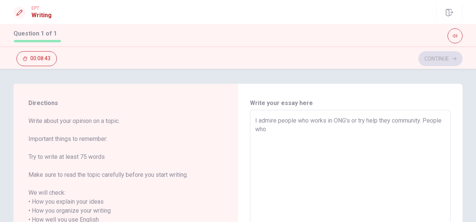
type textarea "x"
type textarea "I admire people who works in ONG's or try help they community. People who"
type textarea "x"
type textarea "I admire people who works in ONG's or try help they community. People who r"
type textarea "x"
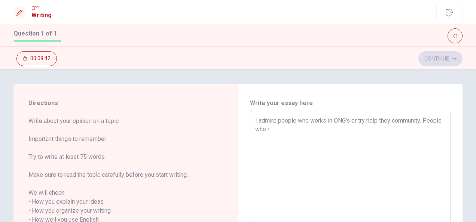
type textarea "I admire people who works in ONG's or try help they community. People who re"
type textarea "x"
type textarea "I admire people who works in ONG's or try help they community. People who res"
type textarea "x"
type textarea "I admire people who works in ONG's or try help they community. People who rese"
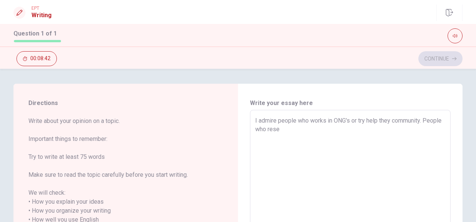
type textarea "x"
type textarea "I admire people who works in ONG's or try help they community. People who [PERS…"
type textarea "x"
type textarea "I admire people who works in ONG's or try help they community. People who reserv"
type textarea "x"
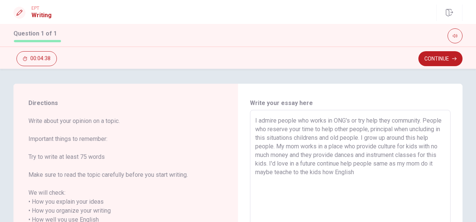
drag, startPoint x: 360, startPoint y: 172, endPoint x: 370, endPoint y: 172, distance: 9.4
click at [370, 172] on textarea "I admire people who works in ONG's or try help they community. People who reser…" at bounding box center [350, 220] width 190 height 208
click at [389, 120] on textarea "I admire people who works in ONG's or try help they community. People who reser…" at bounding box center [350, 220] width 190 height 208
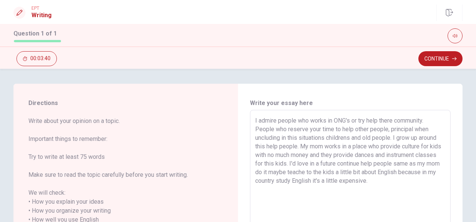
click at [424, 122] on textarea "I admire people who works in ONG's or try help there community. People who rese…" at bounding box center [350, 220] width 190 height 208
click at [308, 131] on textarea "I admire people who works in ONG's or try help there community. People who rese…" at bounding box center [350, 220] width 190 height 208
drag, startPoint x: 274, startPoint y: 148, endPoint x: 290, endPoint y: 146, distance: 16.2
click at [290, 146] on textarea "I admire people who works in ONG's or try help there community. People who rese…" at bounding box center [350, 220] width 190 height 208
click at [286, 156] on textarea "I admire people who works in ONG's or try help there community. People who rese…" at bounding box center [350, 220] width 190 height 208
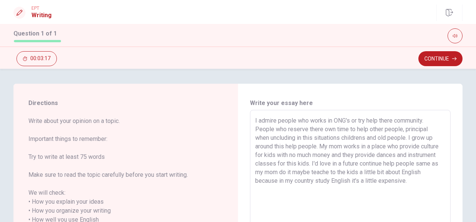
click at [282, 146] on textarea "I admire people who works in ONG's or try help there community. People who rese…" at bounding box center [350, 220] width 190 height 208
drag, startPoint x: 412, startPoint y: 147, endPoint x: 309, endPoint y: 155, distance: 104.1
click at [309, 155] on textarea "I admire people who works in ONG's or try help there community. People who rese…" at bounding box center [350, 220] width 190 height 208
click at [315, 163] on textarea "I admire people who works in ONG's or try help there community. People who rese…" at bounding box center [350, 220] width 190 height 208
click at [351, 155] on textarea "I admire people who works in ONG's or try help there community. People who rese…" at bounding box center [350, 220] width 190 height 208
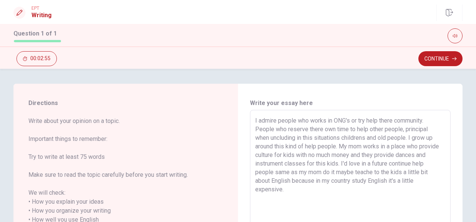
drag, startPoint x: 377, startPoint y: 155, endPoint x: 404, endPoint y: 154, distance: 27.7
click at [404, 154] on textarea "I admire people who works in ONG's or try help there community. People who rese…" at bounding box center [350, 220] width 190 height 208
click at [383, 167] on textarea "I admire people who works in ONG's or try help there community. People who rese…" at bounding box center [350, 220] width 190 height 208
click at [366, 156] on textarea "I admire people who works in ONG's or try help there community. People who rese…" at bounding box center [350, 220] width 190 height 208
click at [306, 163] on textarea "I admire people who works in ONG's or try help there community. People who rese…" at bounding box center [350, 220] width 190 height 208
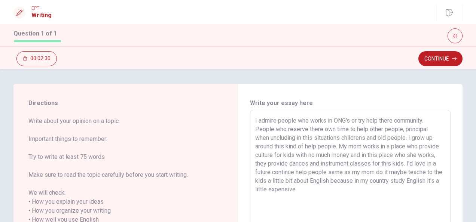
click at [347, 164] on textarea "I admire people who works in ONG's or try help there community. People who rese…" at bounding box center [350, 220] width 190 height 208
drag, startPoint x: 357, startPoint y: 164, endPoint x: 370, endPoint y: 163, distance: 13.9
click at [370, 163] on textarea "I admire people who works in ONG's or try help there community. People who rese…" at bounding box center [350, 220] width 190 height 208
click at [377, 176] on textarea "I admire people who works in ONG's or try help there community. People who rese…" at bounding box center [350, 220] width 190 height 208
click at [379, 163] on textarea "I admire people who works in ONG's or try help there community. People who rese…" at bounding box center [350, 220] width 190 height 208
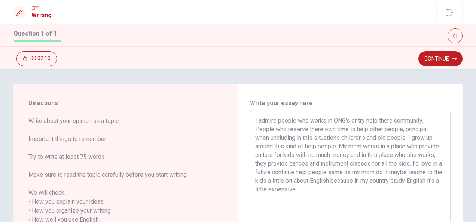
click at [274, 173] on textarea "I admire people who works in ONG's or try help there community. People who rese…" at bounding box center [350, 220] width 190 height 208
drag, startPoint x: 257, startPoint y: 190, endPoint x: 420, endPoint y: 197, distance: 163.0
click at [420, 197] on textarea "I admire people who works in ONG's or try help there community. People who rese…" at bounding box center [350, 220] width 190 height 208
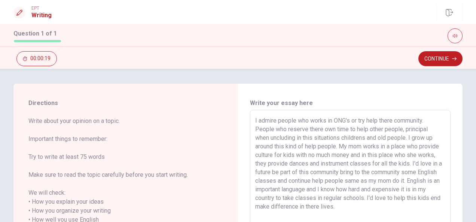
click at [373, 164] on textarea "I admire people who works in ONG's or try help there community. People who rese…" at bounding box center [350, 220] width 190 height 208
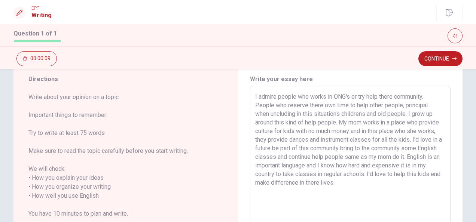
scroll to position [24, 0]
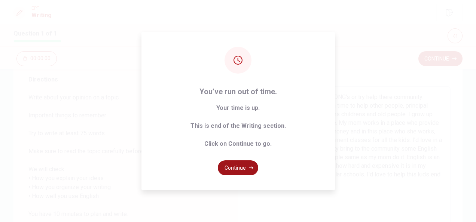
click at [239, 169] on button "Continue" at bounding box center [238, 168] width 40 height 15
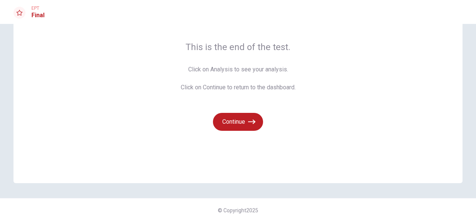
scroll to position [13, 0]
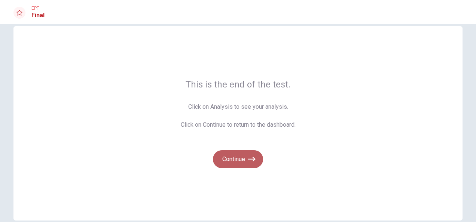
click at [233, 161] on button "Continue" at bounding box center [238, 160] width 50 height 18
